Goal: Information Seeking & Learning: Understand process/instructions

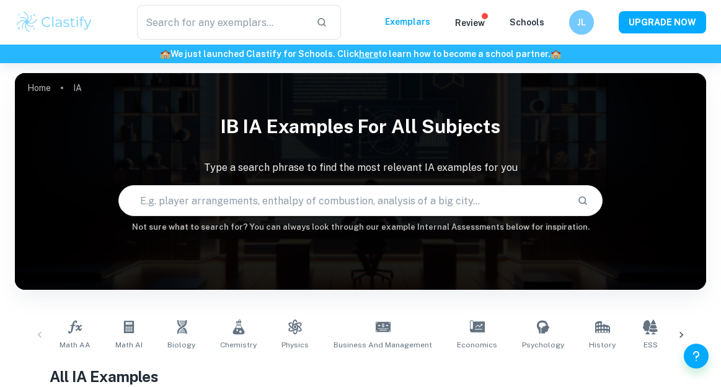
scroll to position [214, 0]
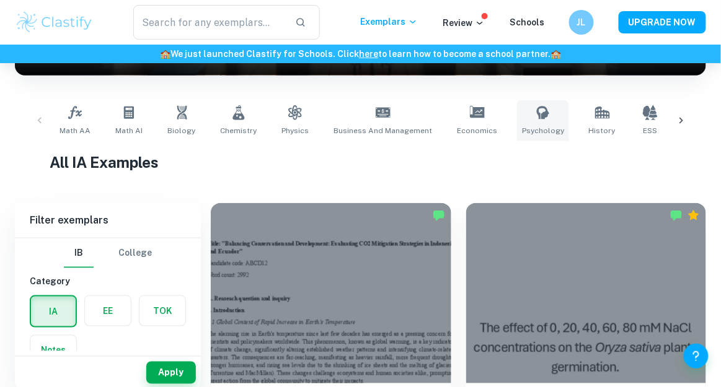
click at [536, 120] on icon at bounding box center [543, 112] width 15 height 15
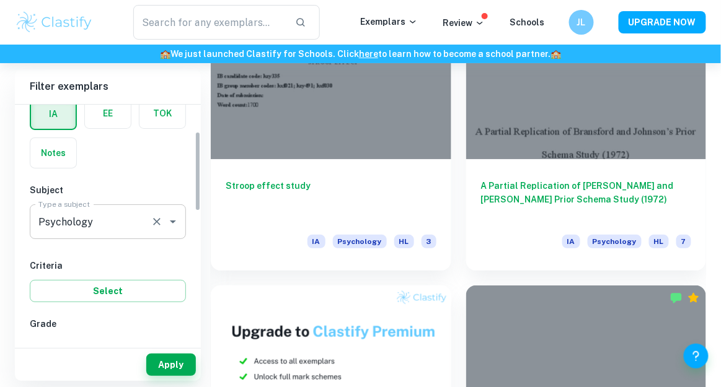
scroll to position [81, 0]
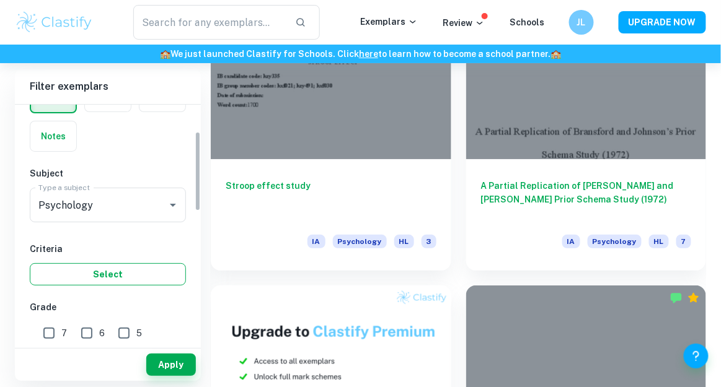
click at [94, 275] on button "Select" at bounding box center [108, 274] width 156 height 22
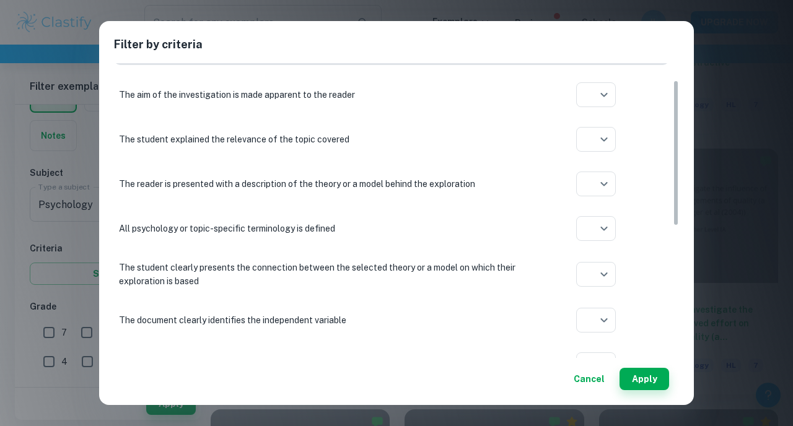
scroll to position [35, 0]
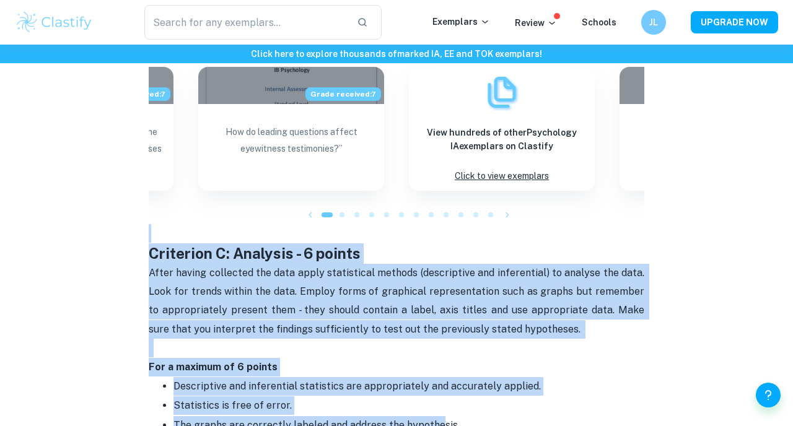
scroll to position [1250, 0]
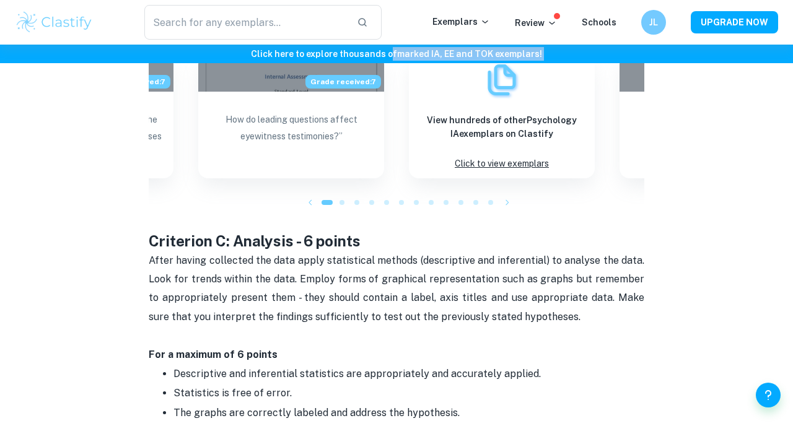
drag, startPoint x: 146, startPoint y: 182, endPoint x: 391, endPoint y: 46, distance: 279.1
click at [391, 47] on div "Click here to explore thousands of marked IA, EE and TOK exemplars ! Home Blog …" at bounding box center [396, 67] width 793 height 2547
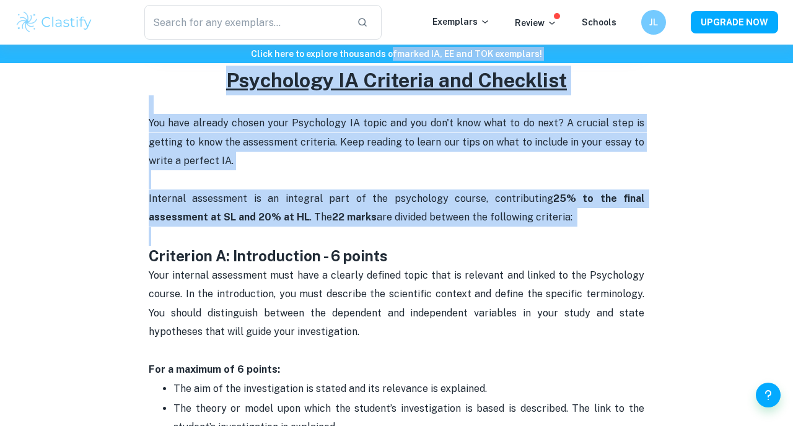
scroll to position [438, 0]
click at [369, 201] on span "Internal assessment is an integral part of the psychology course, contributing …" at bounding box center [398, 208] width 498 height 30
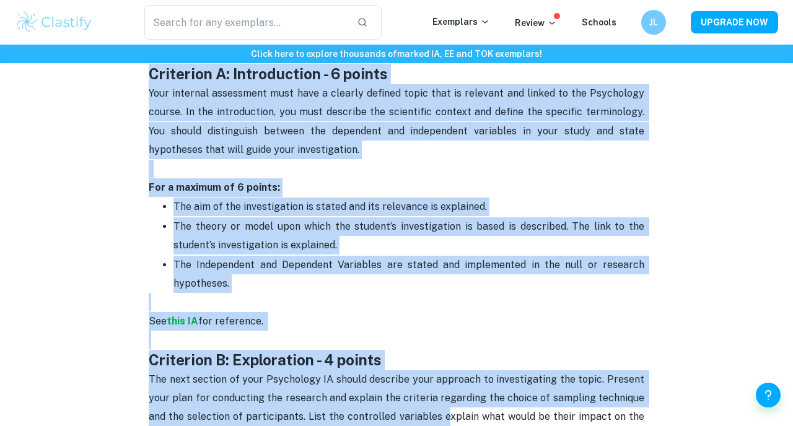
scroll to position [628, 0]
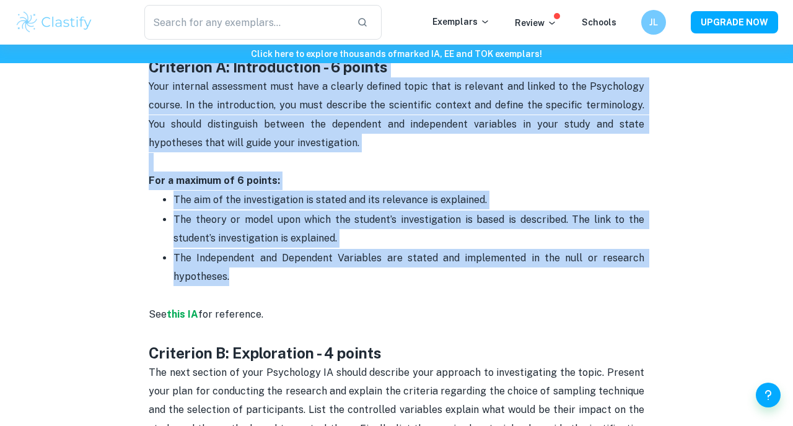
drag, startPoint x: 146, startPoint y: 254, endPoint x: 355, endPoint y: 283, distance: 211.5
copy div "Criterion A: Introduction - 6 points Your internal assessment must have a clear…"
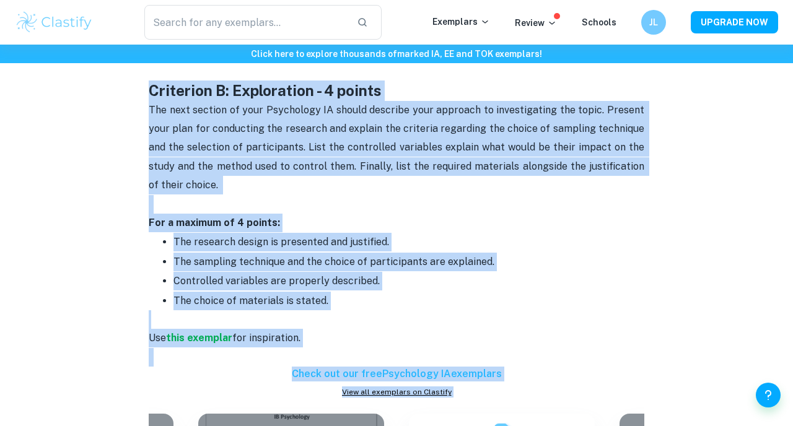
scroll to position [916, 0]
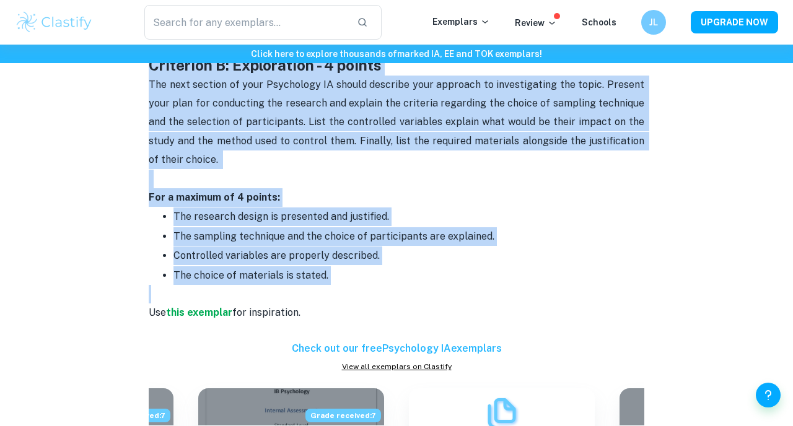
drag, startPoint x: 145, startPoint y: 235, endPoint x: 384, endPoint y: 288, distance: 244.5
click at [384, 288] on div "Psychology IA Criteria and Checklist By [PERSON_NAME] • [DATE] Get feedback on …" at bounding box center [397, 293] width 764 height 2228
copy div "Criterion B: Exploration - 4 points The next section of your Psychology IA shou…"
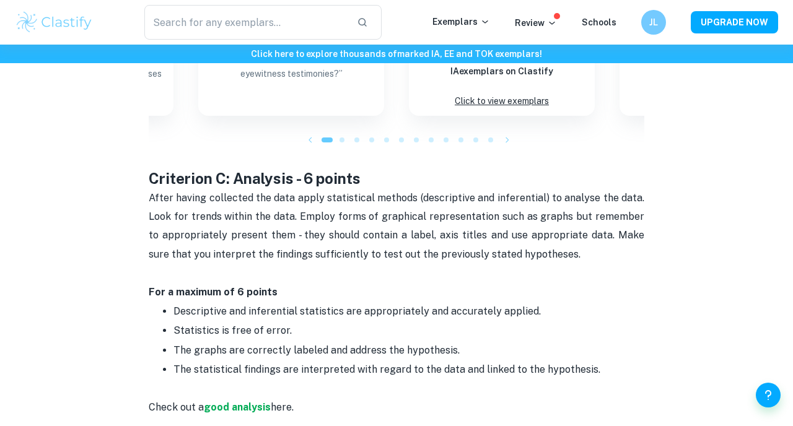
scroll to position [1323, 0]
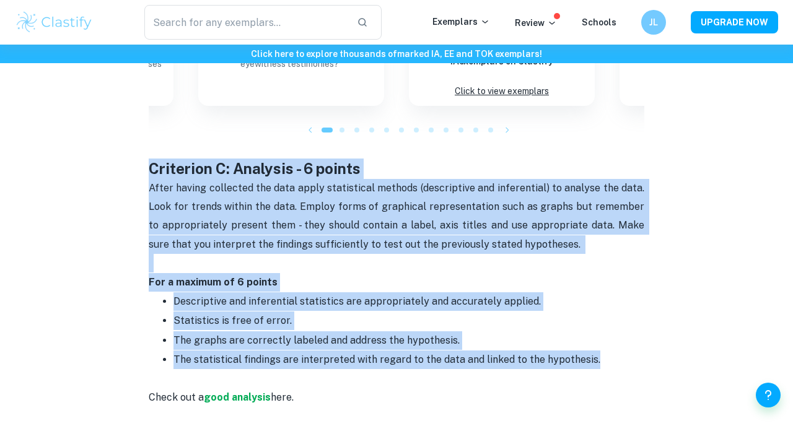
drag, startPoint x: 147, startPoint y: 172, endPoint x: 614, endPoint y: 356, distance: 502.6
copy div "Criterion C: Analysis - 6 points After having collected the data apply statisti…"
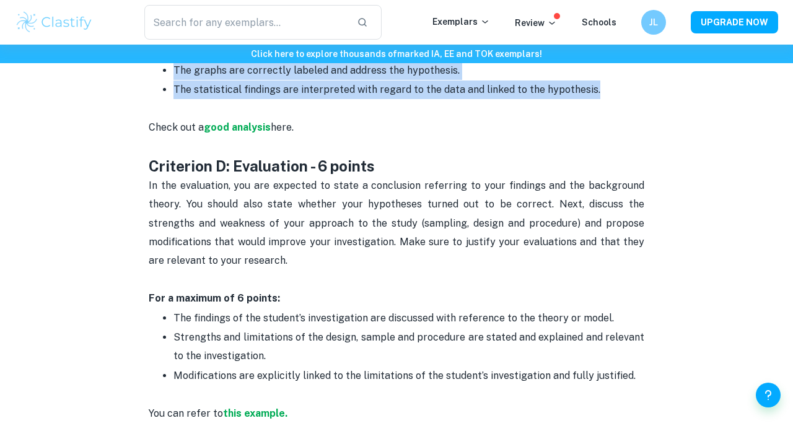
scroll to position [1676, 0]
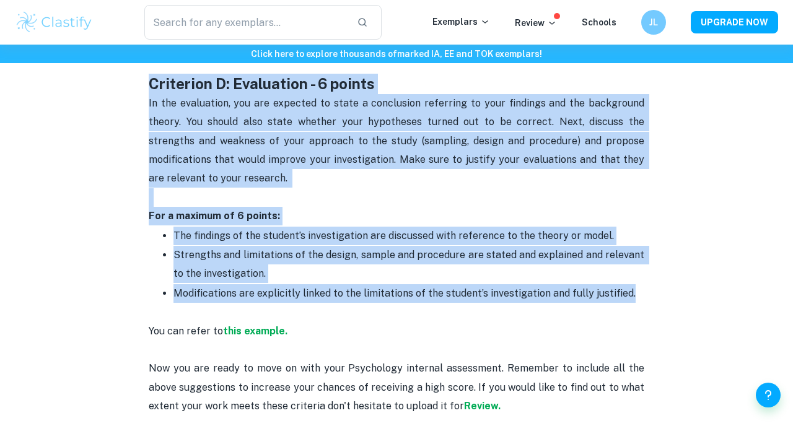
drag, startPoint x: 146, startPoint y: 81, endPoint x: 636, endPoint y: 296, distance: 535.5
copy div "Criterion D: Evaluation - 6 points In the evaluation, you are expected to state…"
